Goal: Information Seeking & Learning: Learn about a topic

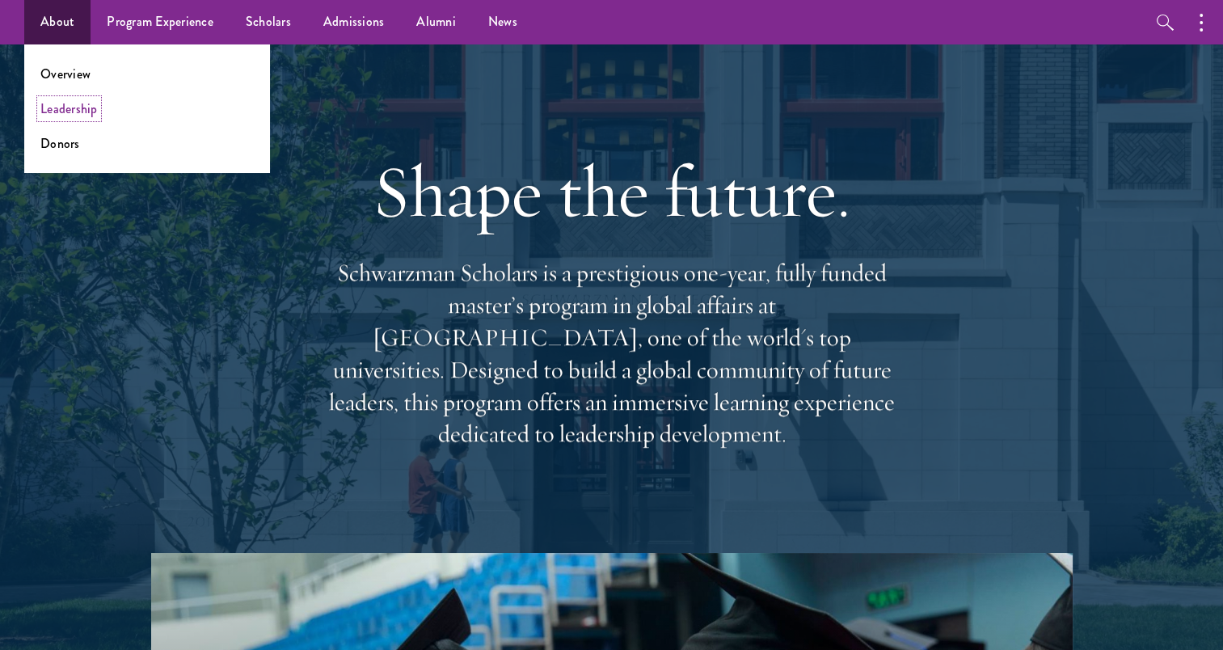
click at [66, 116] on link "Leadership" at bounding box center [68, 108] width 57 height 19
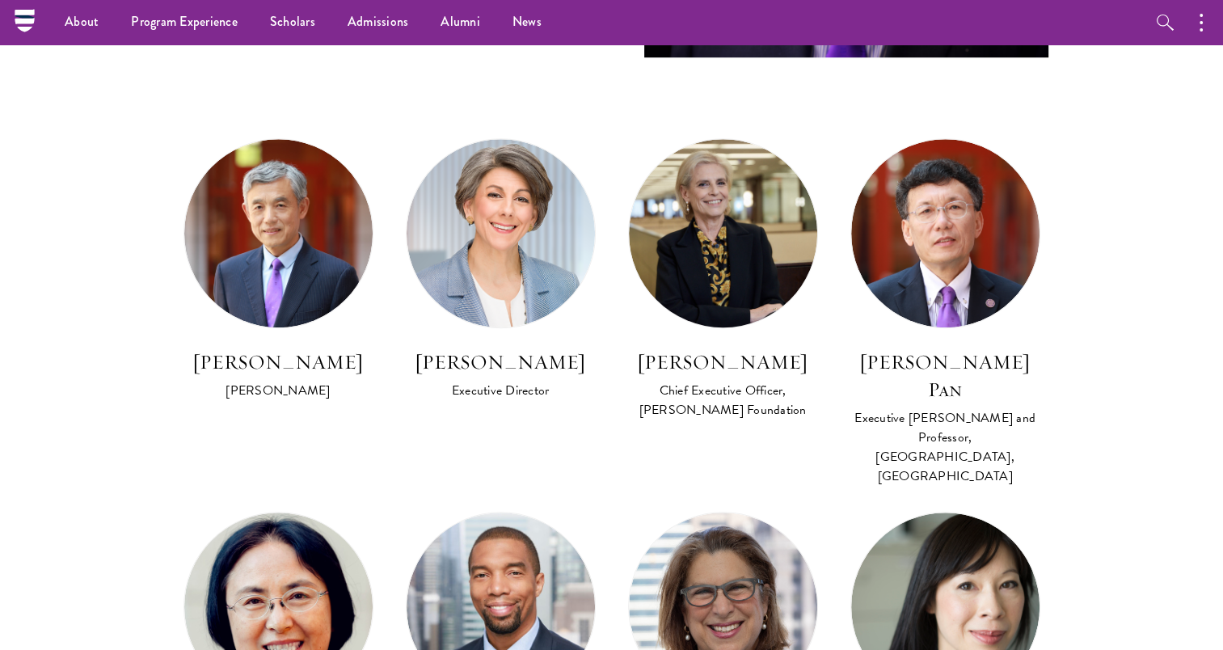
scroll to position [889, 0]
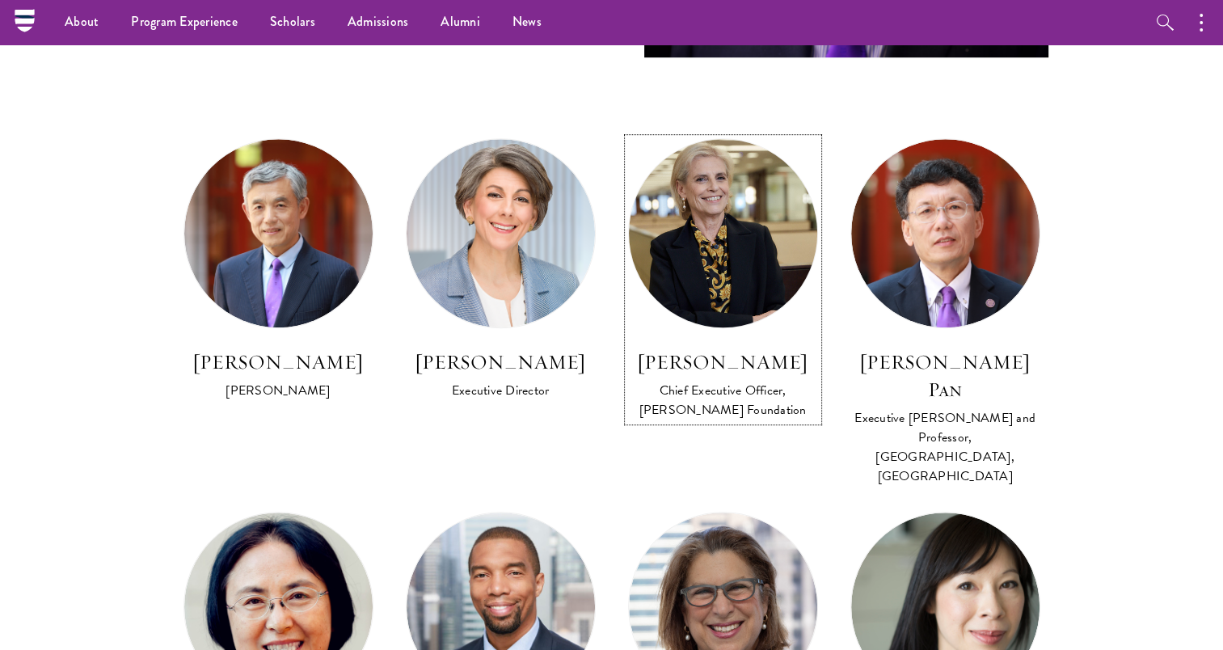
click at [743, 359] on h3 "Amy Stursberg" at bounding box center [723, 361] width 190 height 27
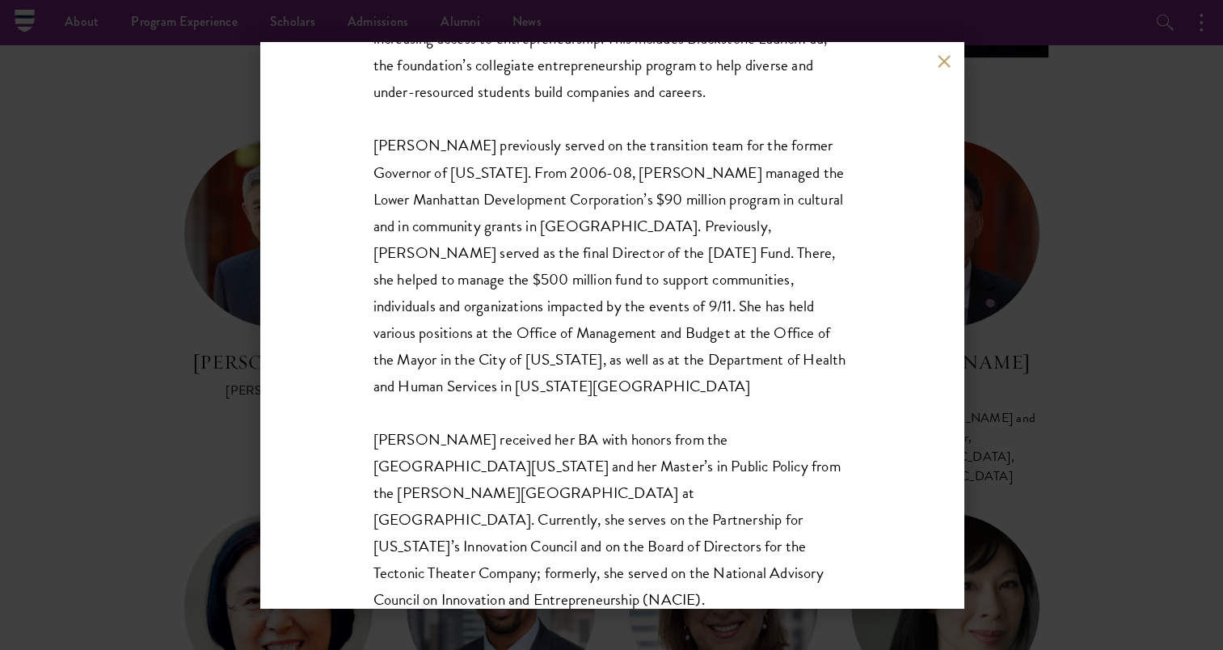
scroll to position [482, 0]
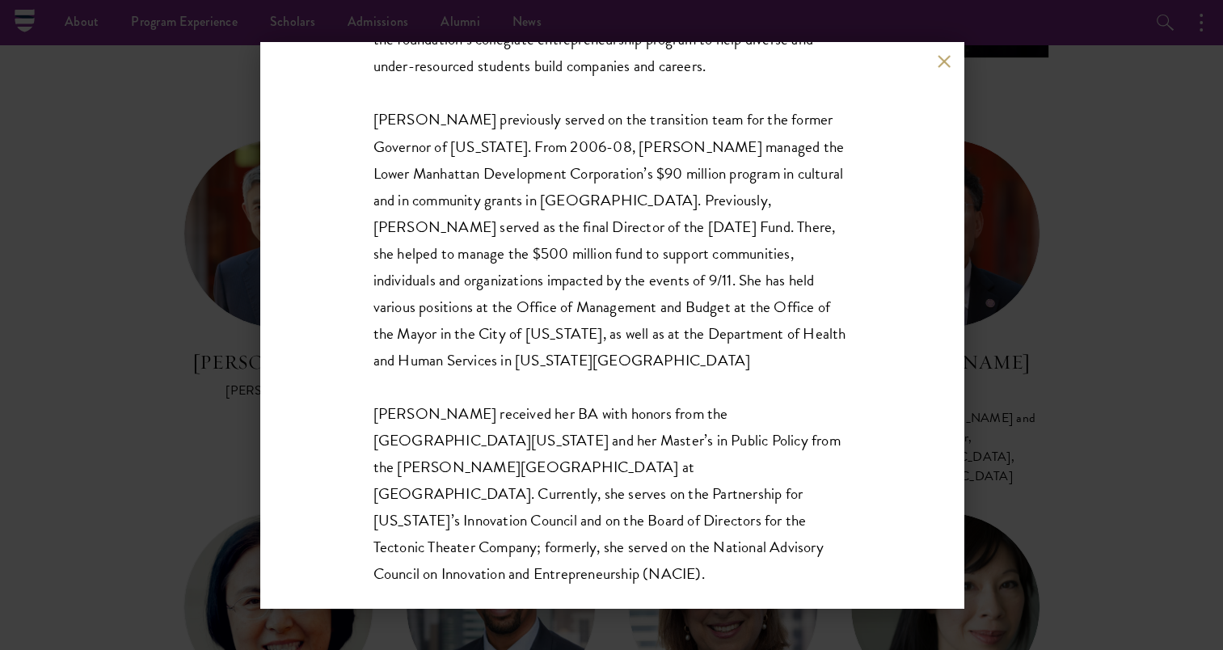
click at [1044, 349] on div "Amy Stursberg Chief Executive Officer, Stephen A. Schwarzman Foundation Amy Stu…" at bounding box center [611, 325] width 1223 height 650
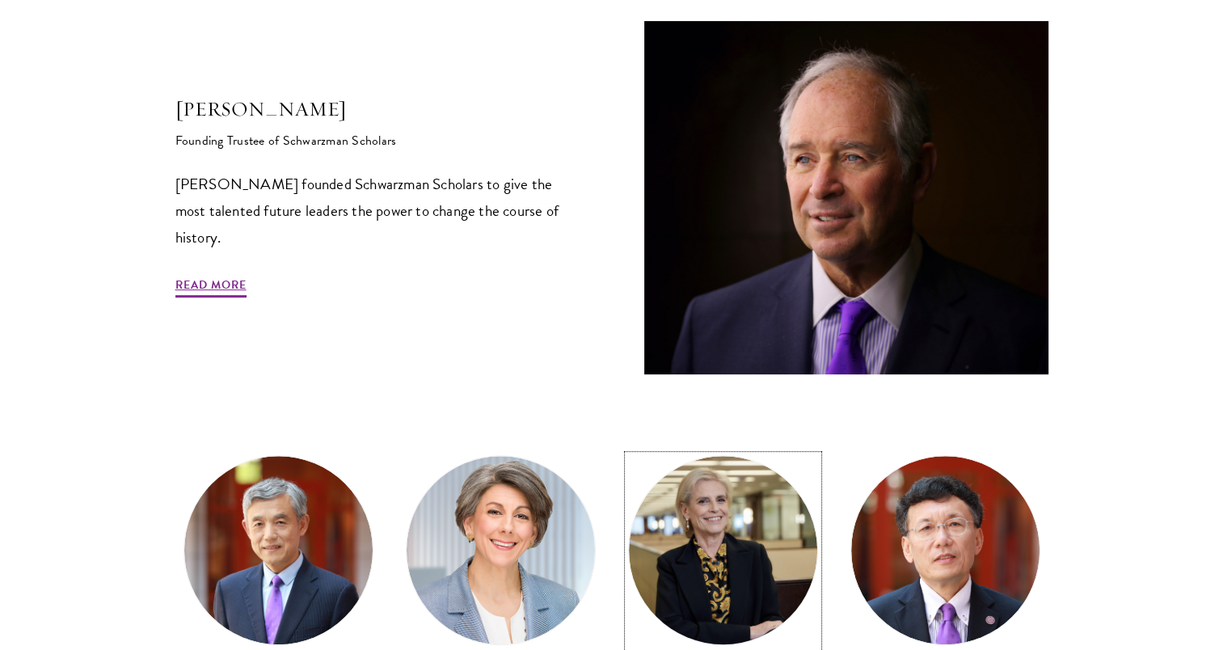
scroll to position [728, 0]
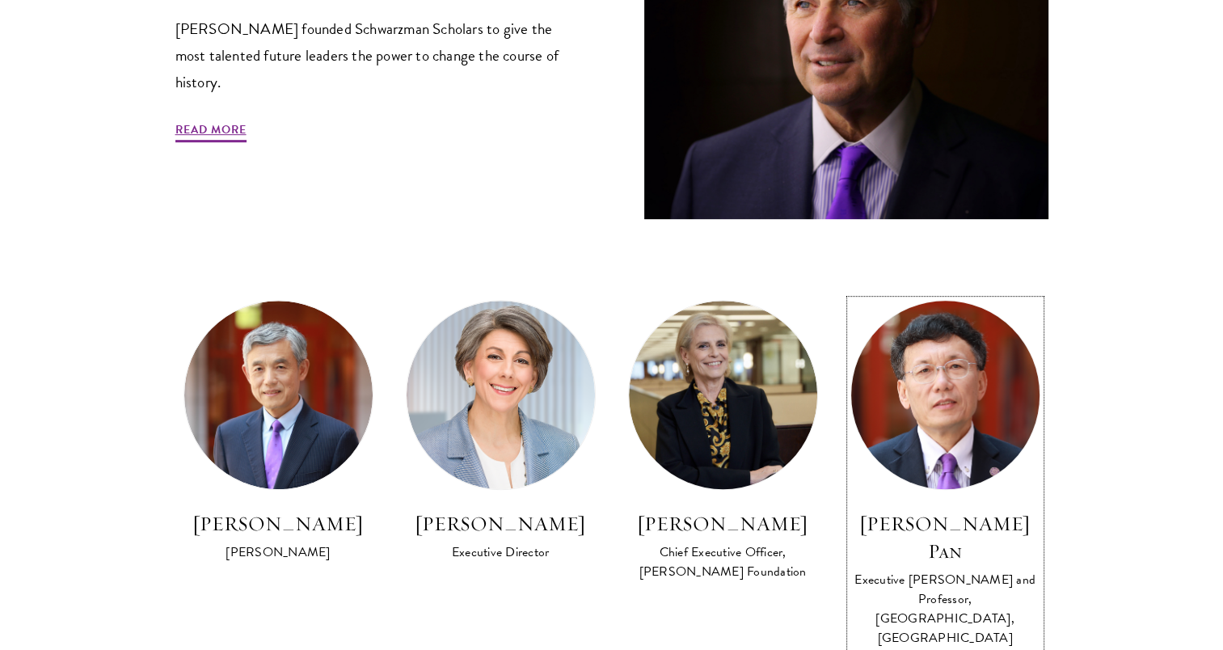
click at [931, 532] on h3 "David Q. Pan" at bounding box center [945, 537] width 190 height 55
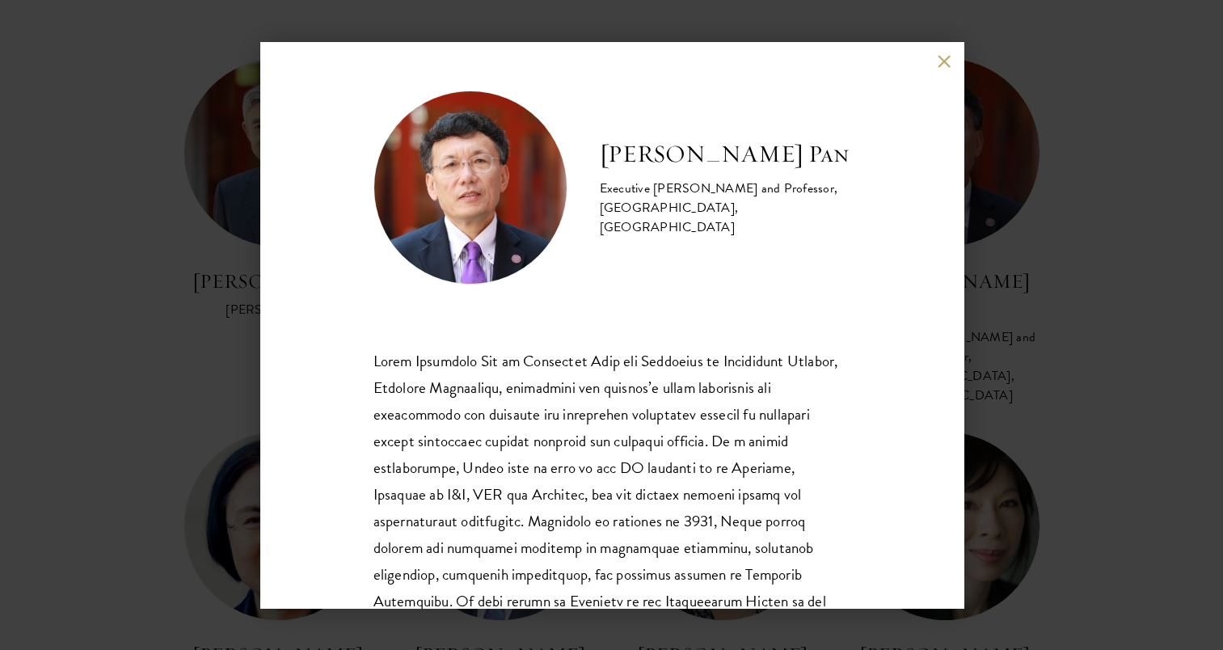
click at [1092, 270] on div "David Q. Pan Executive Dean and Professor, Schwarzman College, Tsinghua Univers…" at bounding box center [611, 325] width 1223 height 650
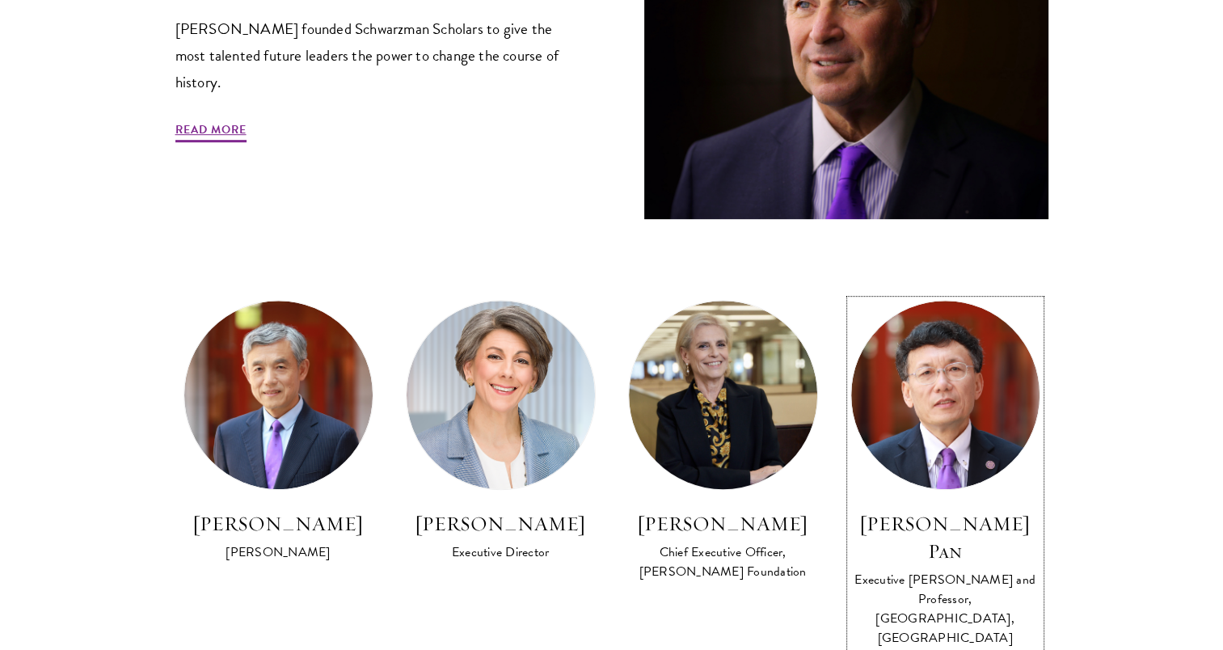
scroll to position [808, 0]
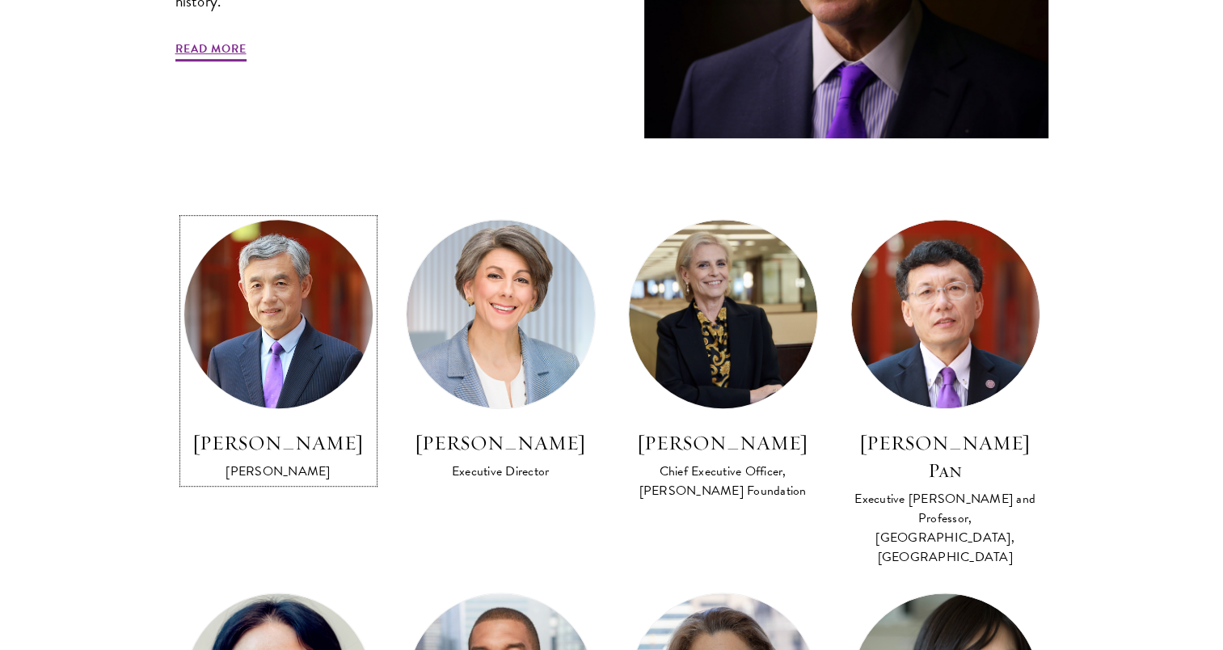
click at [294, 346] on img at bounding box center [278, 314] width 207 height 207
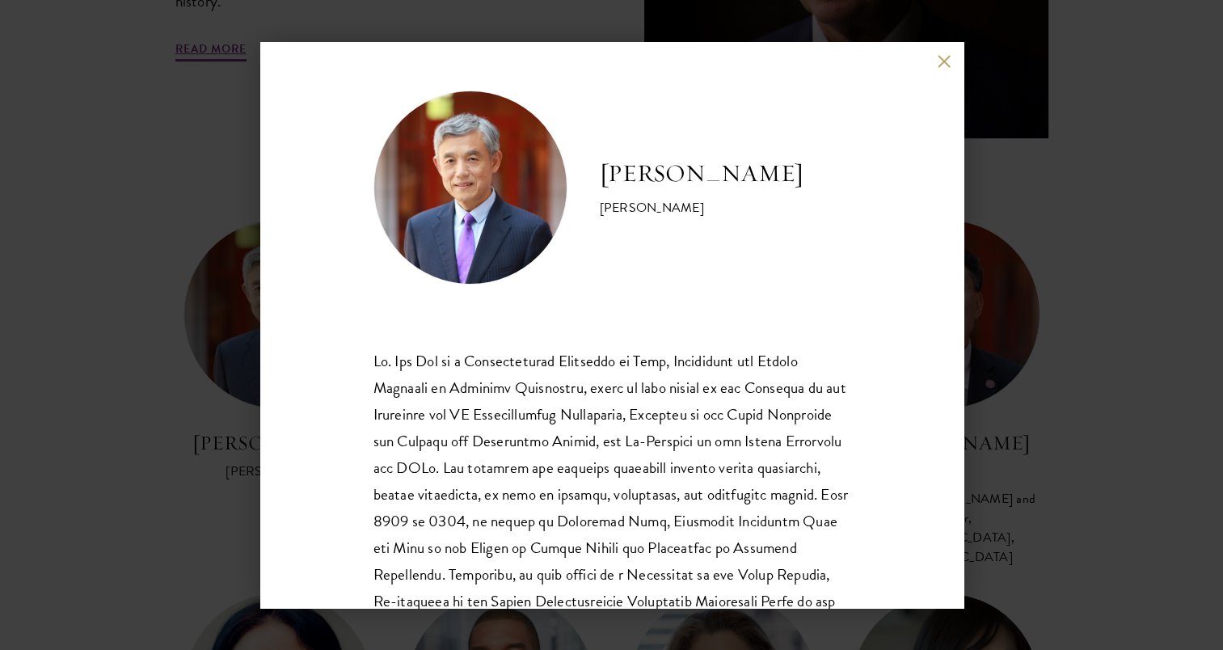
click at [1066, 434] on div "Lan Xue Dean Dr. Xue is a recipient of the Distinguished Young Scholar Award fr…" at bounding box center [611, 325] width 1223 height 650
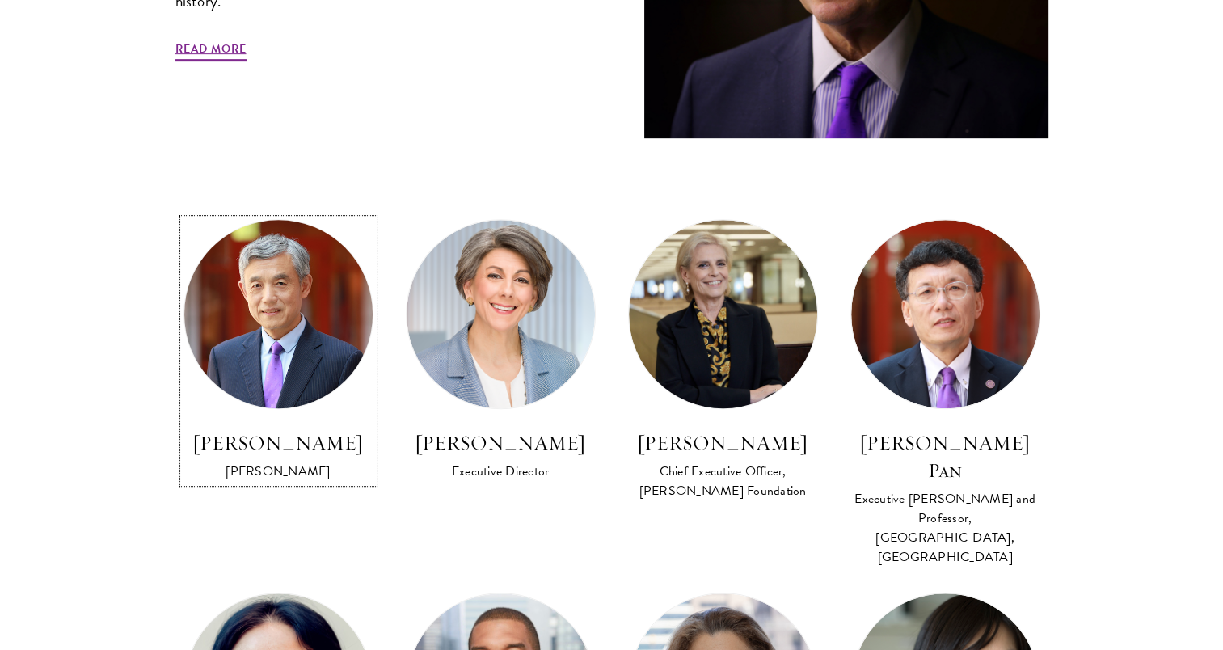
click at [292, 377] on img at bounding box center [278, 314] width 207 height 207
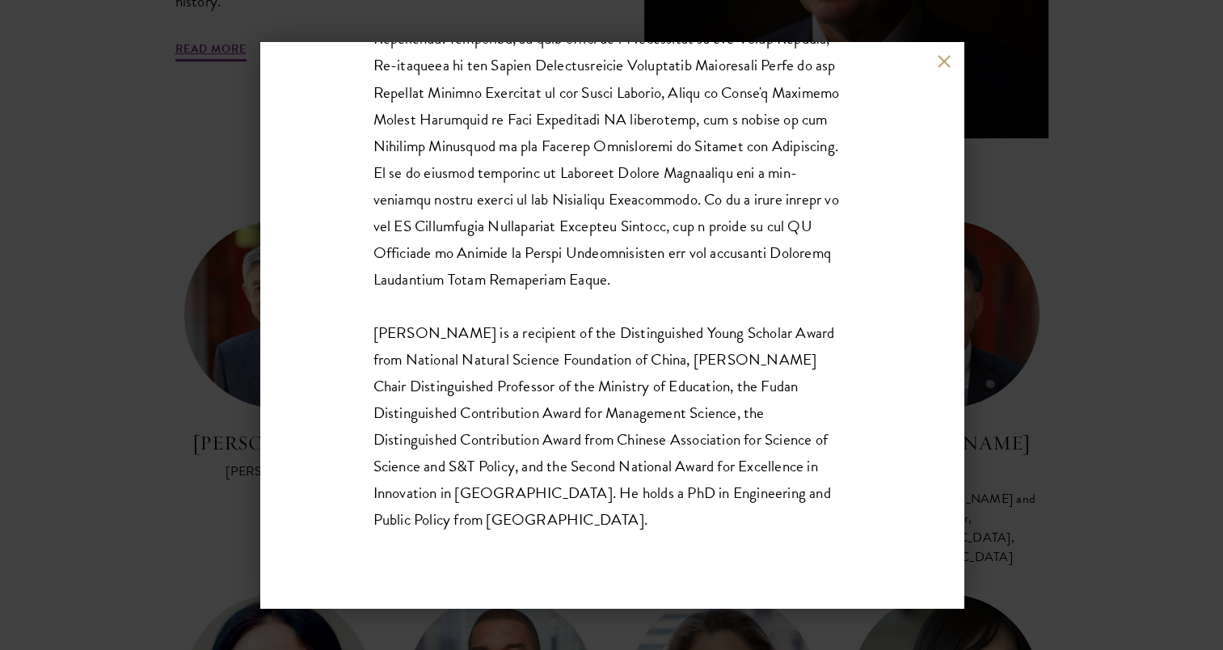
scroll to position [889, 0]
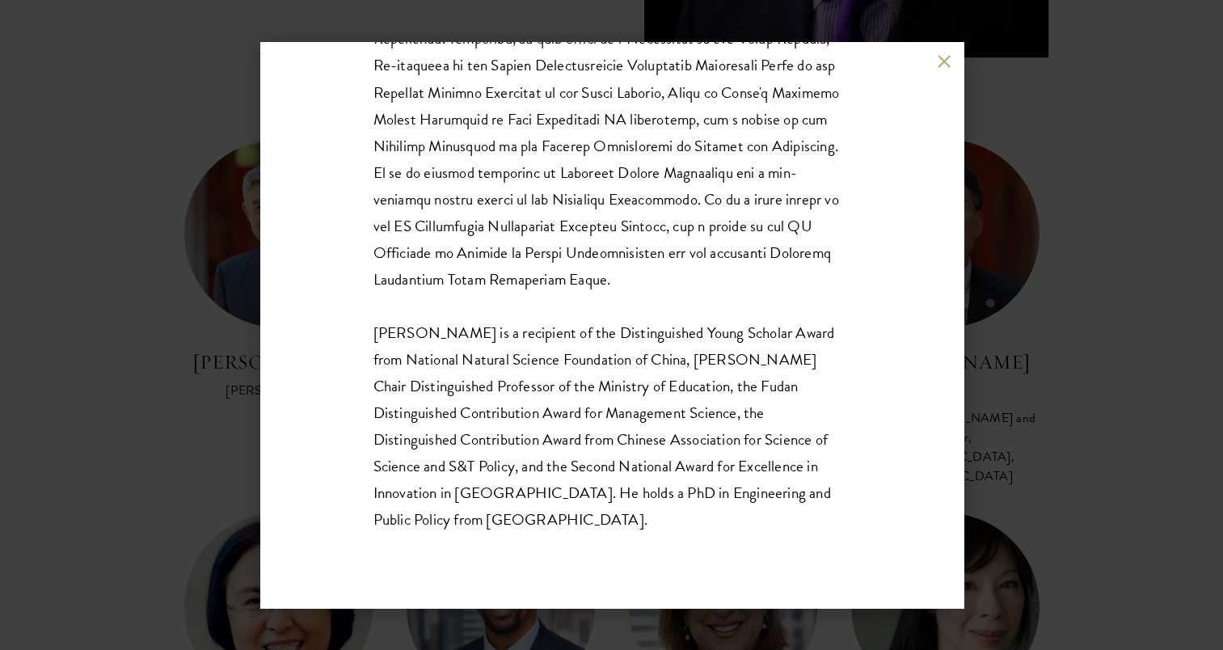
click at [1078, 303] on div "Lan Xue Dean Dr. Xue is a recipient of the Distinguished Young Scholar Award fr…" at bounding box center [611, 325] width 1223 height 650
